Goal: Find specific page/section: Find specific page/section

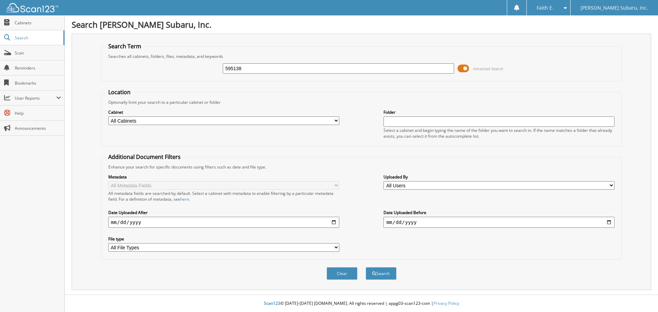
type input "595138"
click at [366, 267] on button "Search" at bounding box center [381, 273] width 31 height 13
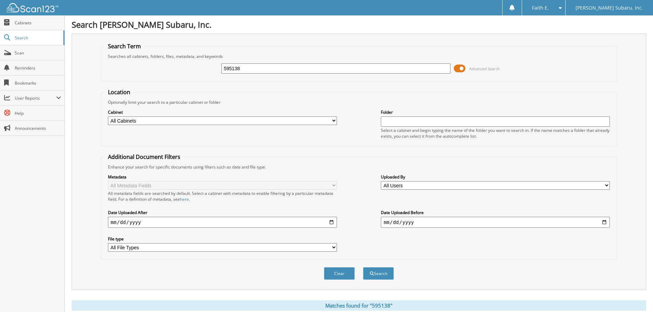
click at [310, 76] on div "595138 Advanced Search" at bounding box center [358, 68] width 508 height 18
click at [311, 71] on input "595138" at bounding box center [335, 68] width 229 height 10
type input "121334"
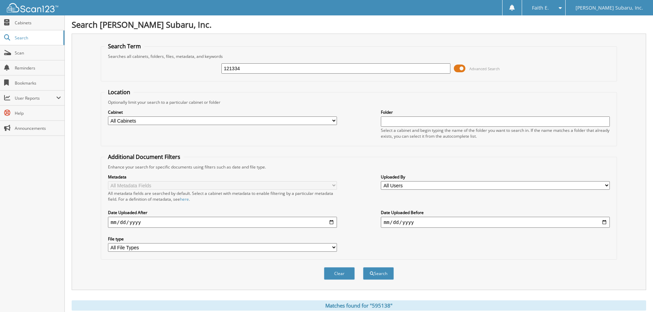
click at [363, 267] on button "Search" at bounding box center [378, 273] width 31 height 13
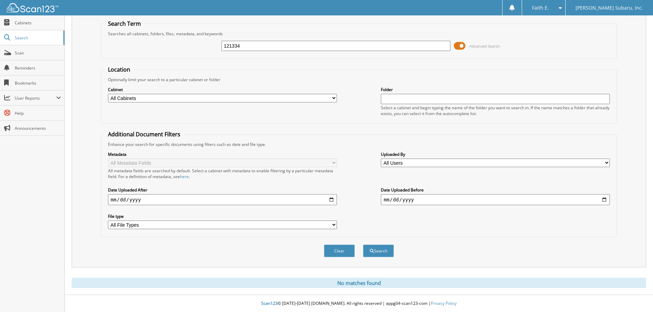
drag, startPoint x: 246, startPoint y: 48, endPoint x: 167, endPoint y: 53, distance: 79.3
click at [174, 51] on div "121334 Advanced Search" at bounding box center [358, 46] width 508 height 18
type input "304197"
click at [363, 245] on button "Search" at bounding box center [378, 251] width 31 height 13
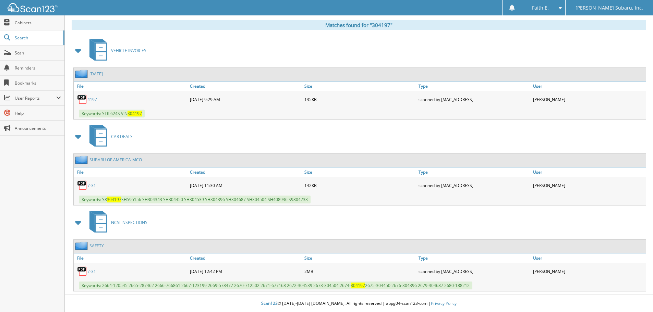
click at [92, 272] on link "7-31" at bounding box center [91, 272] width 9 height 6
click at [36, 103] on span "User Reports" at bounding box center [32, 98] width 64 height 15
click at [40, 119] on link "My Recent Activity" at bounding box center [32, 113] width 64 height 15
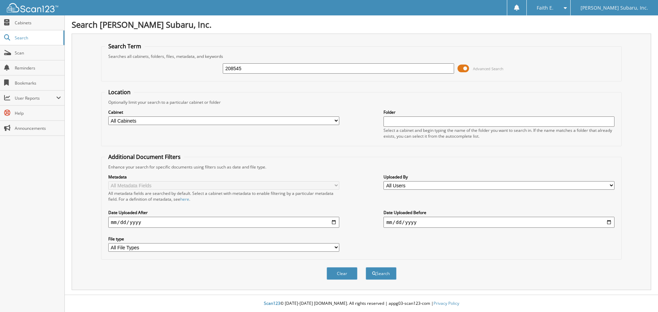
type input "208545"
click at [366, 267] on button "Search" at bounding box center [381, 273] width 31 height 13
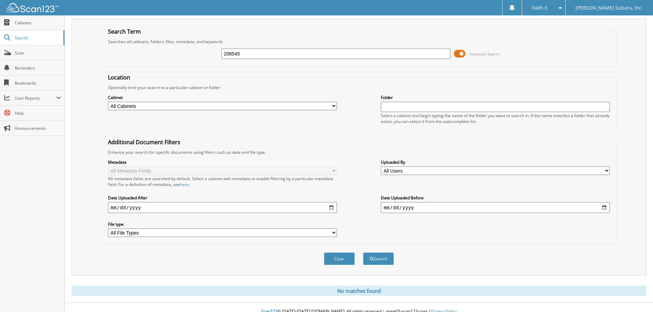
scroll to position [23, 0]
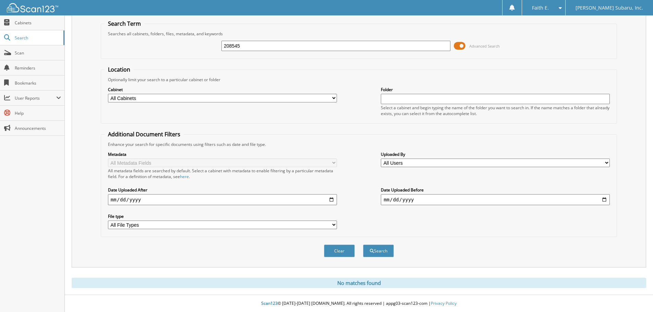
drag, startPoint x: 267, startPoint y: 40, endPoint x: 228, endPoint y: 49, distance: 39.6
click at [223, 47] on div "208545" at bounding box center [335, 46] width 229 height 12
click at [261, 48] on input "208545" at bounding box center [335, 46] width 229 height 10
type input "208545"
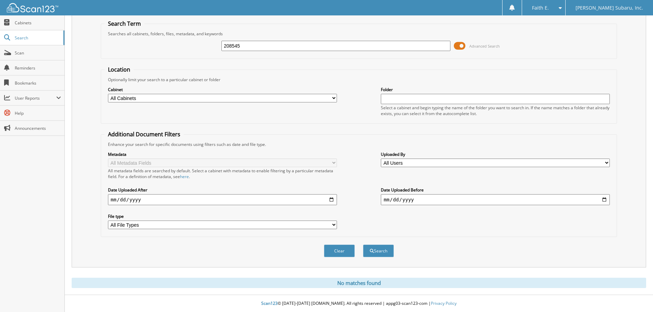
click at [363, 245] on button "Search" at bounding box center [378, 251] width 31 height 13
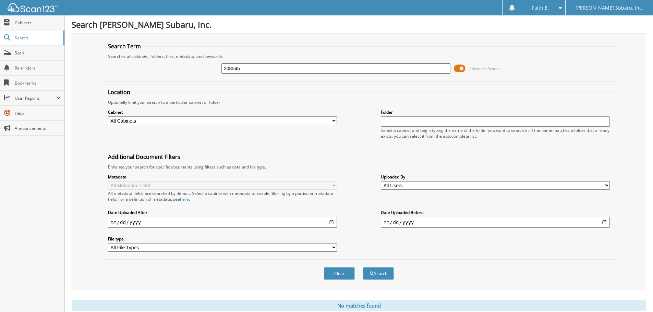
scroll to position [23, 0]
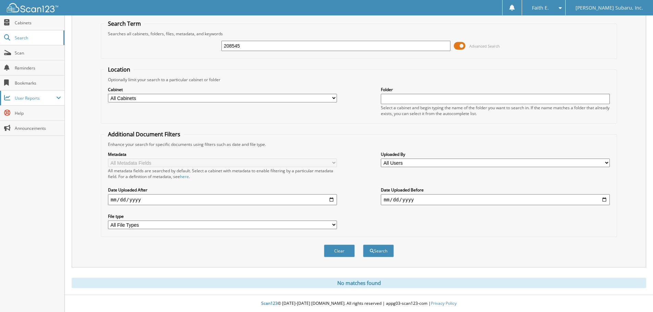
click at [42, 96] on span "User Reports" at bounding box center [35, 98] width 41 height 6
click at [40, 111] on span "My Recent Activity" at bounding box center [36, 113] width 50 height 6
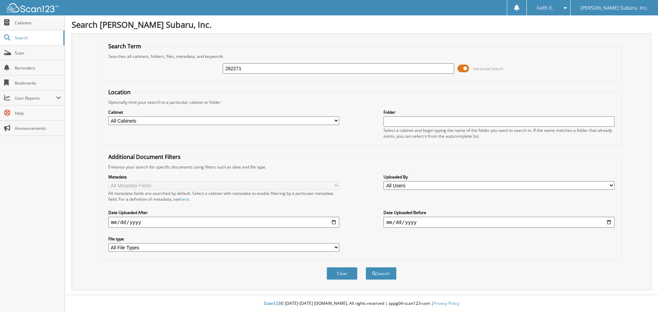
type input "282271"
click at [366, 267] on button "Search" at bounding box center [381, 273] width 31 height 13
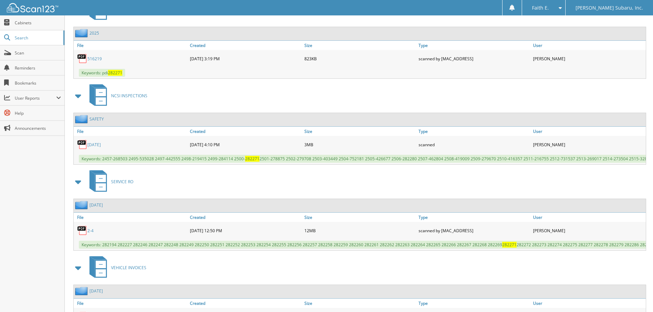
scroll to position [412, 0]
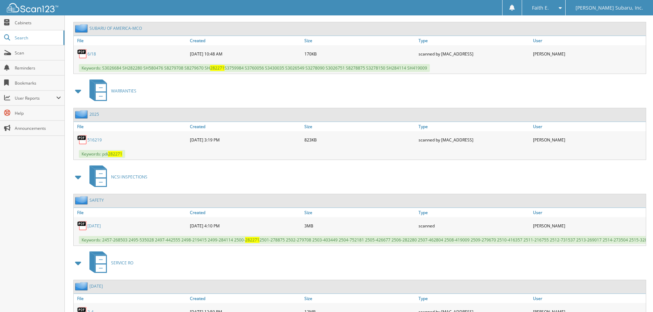
click at [91, 143] on link "516219" at bounding box center [94, 140] width 14 height 6
click at [41, 100] on span "User Reports" at bounding box center [35, 98] width 41 height 6
click at [41, 119] on link "My Recent Activity" at bounding box center [32, 113] width 64 height 15
